Goal: Transaction & Acquisition: Purchase product/service

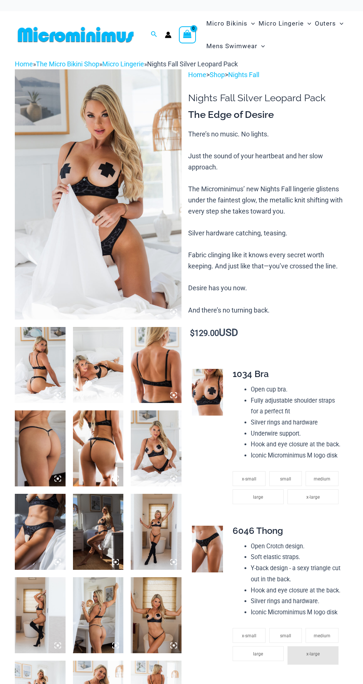
click at [105, 184] on img at bounding box center [98, 194] width 167 height 250
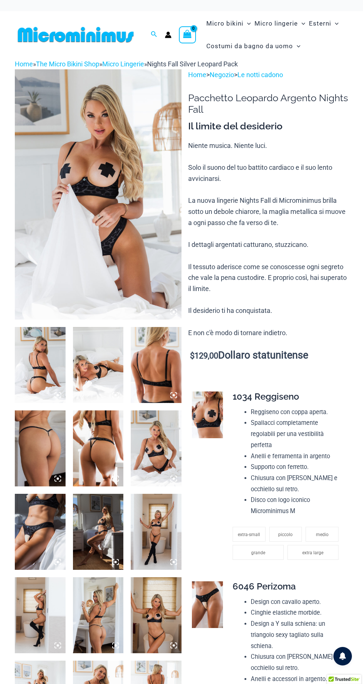
click at [101, 163] on img at bounding box center [98, 194] width 167 height 250
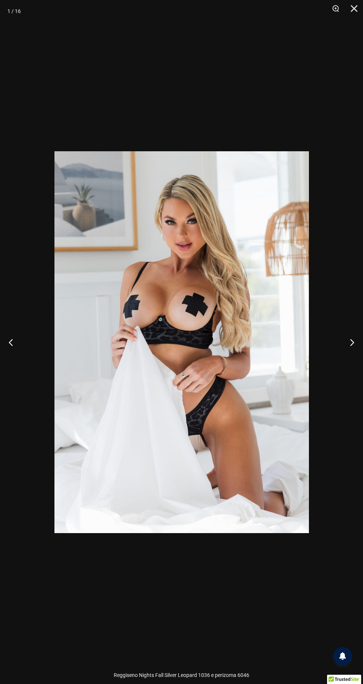
click at [360, 335] on button "Prossimo" at bounding box center [349, 341] width 28 height 37
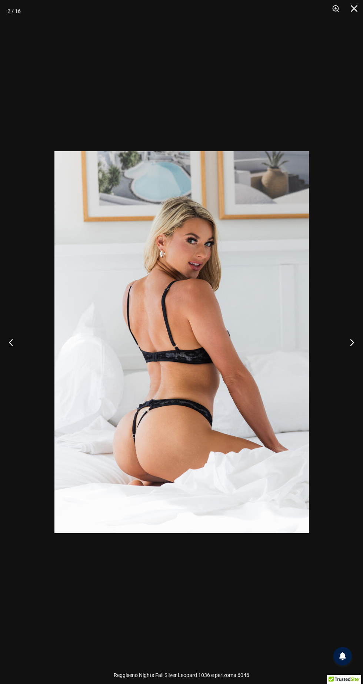
click at [358, 340] on button "Prossimo" at bounding box center [349, 341] width 28 height 37
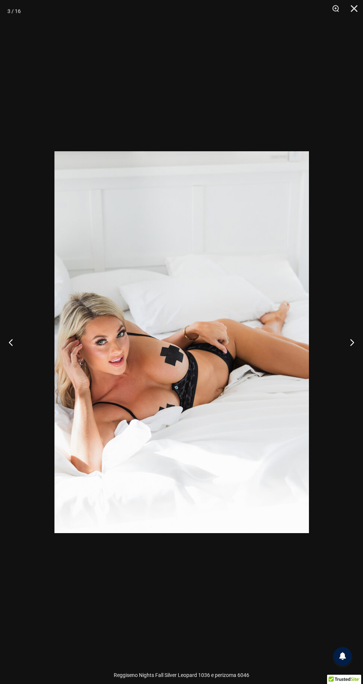
click at [358, 340] on button "Prossimo" at bounding box center [349, 341] width 28 height 37
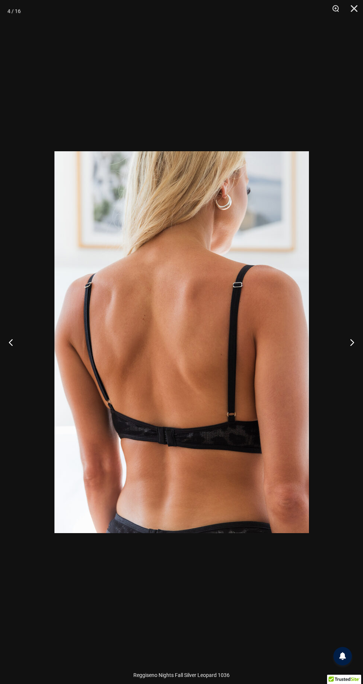
click at [358, 340] on button "Prossimo" at bounding box center [349, 341] width 28 height 37
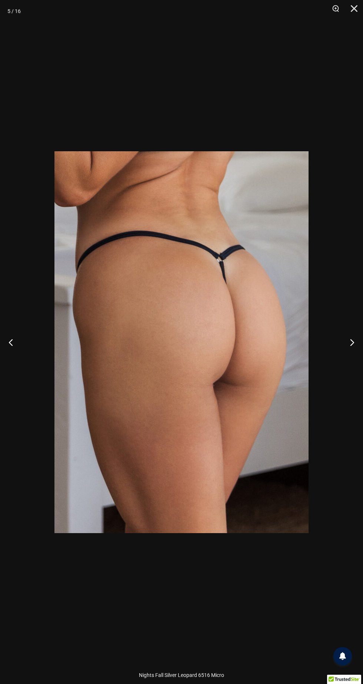
click at [356, 337] on button "Prossimo" at bounding box center [349, 341] width 28 height 37
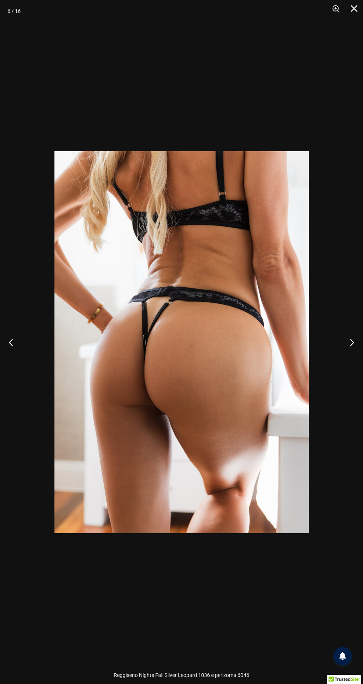
click at [359, 334] on button "Prossimo" at bounding box center [349, 341] width 28 height 37
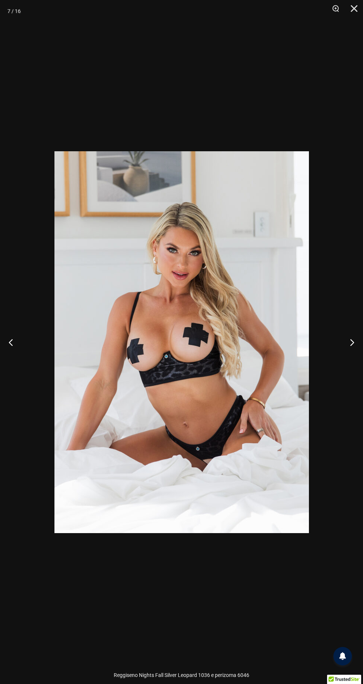
click at [349, 348] on button "Prossimo" at bounding box center [349, 341] width 28 height 37
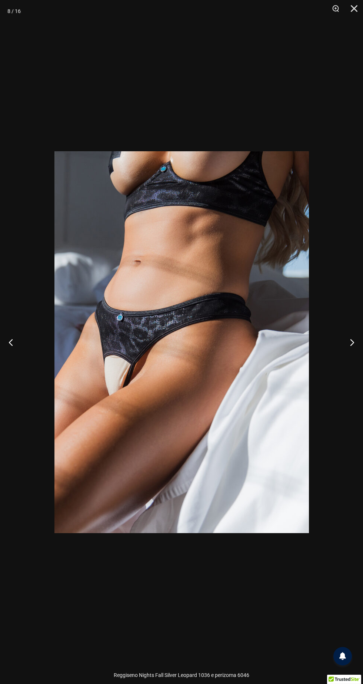
click at [358, 340] on button "Prossimo" at bounding box center [349, 341] width 28 height 37
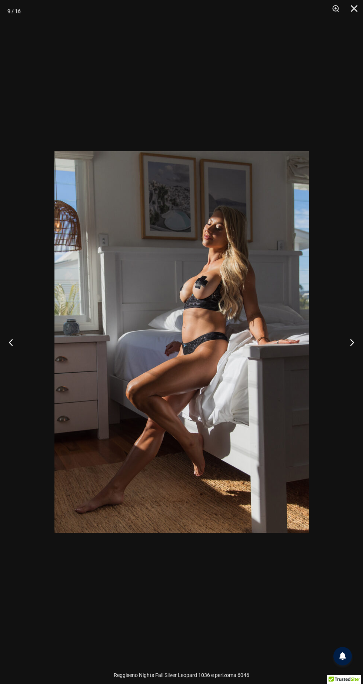
click at [356, 335] on button "Prossimo" at bounding box center [349, 341] width 28 height 37
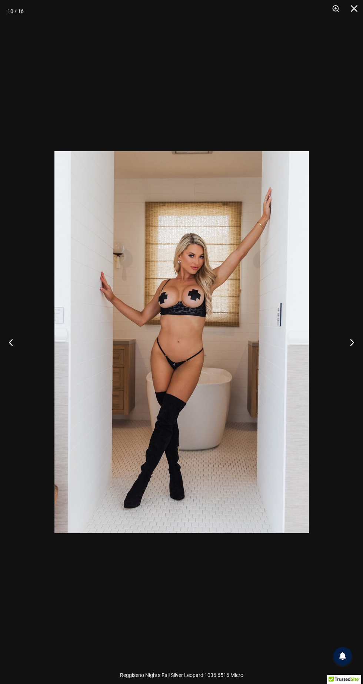
click at [354, 335] on button "Prossimo" at bounding box center [349, 341] width 28 height 37
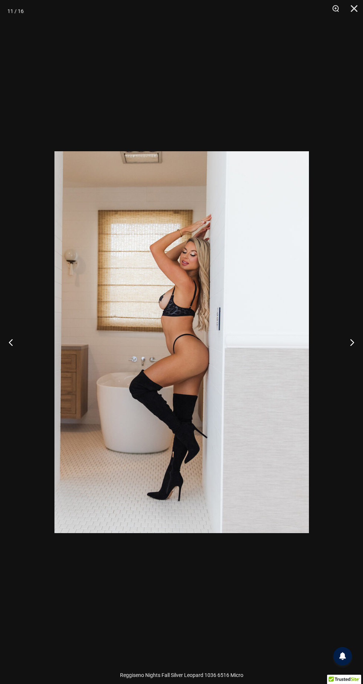
click at [358, 331] on button "Prossimo" at bounding box center [349, 341] width 28 height 37
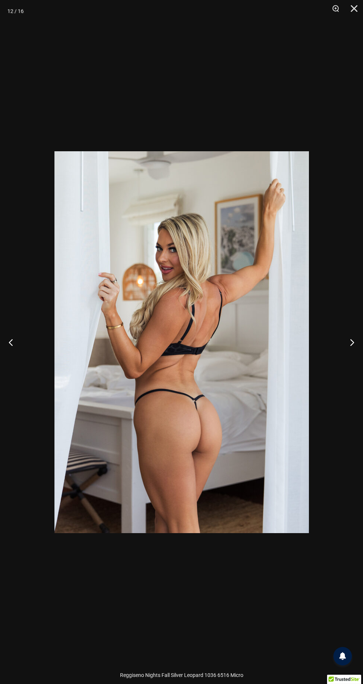
click at [359, 330] on button "Prossimo" at bounding box center [349, 341] width 28 height 37
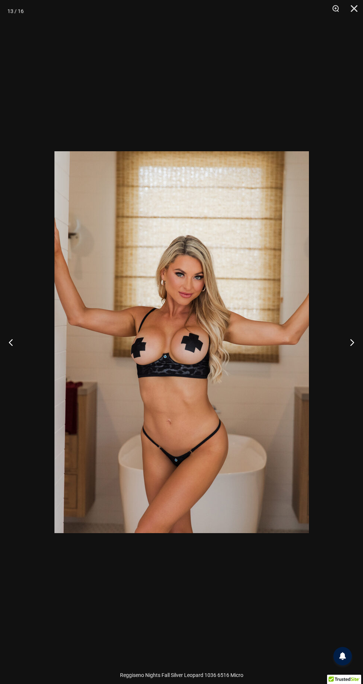
click at [358, 332] on button "Prossimo" at bounding box center [349, 341] width 28 height 37
click at [358, 328] on button "Prossimo" at bounding box center [349, 341] width 28 height 37
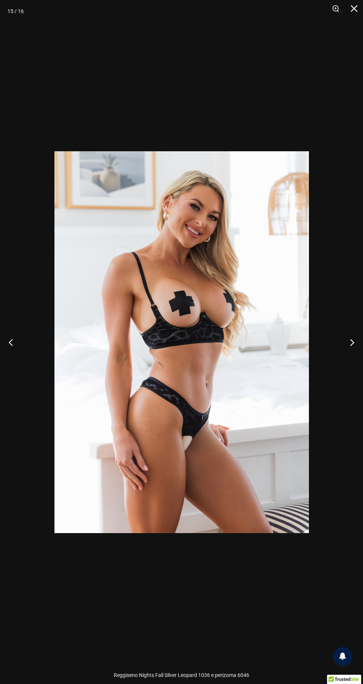
click at [359, 331] on button "Prossimo" at bounding box center [349, 341] width 28 height 37
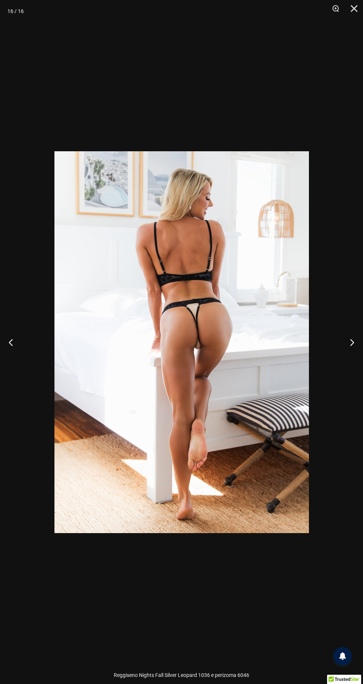
click at [353, 338] on button "Prossimo" at bounding box center [349, 341] width 28 height 37
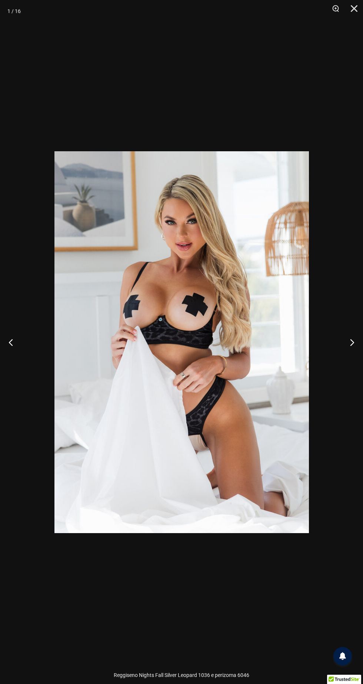
click at [347, 342] on button "Prossimo" at bounding box center [349, 341] width 28 height 37
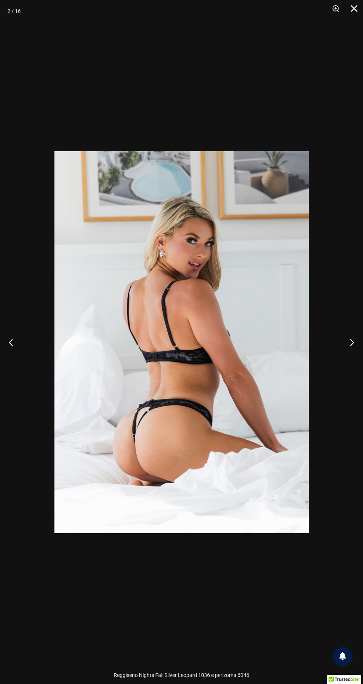
click at [343, 341] on button "Prossimo" at bounding box center [349, 341] width 28 height 37
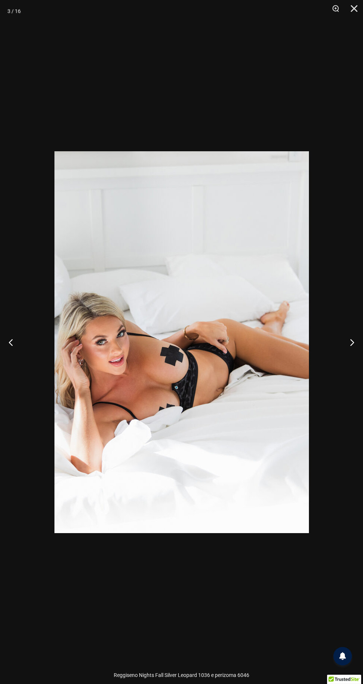
click at [347, 341] on button "Prossimo" at bounding box center [349, 341] width 28 height 37
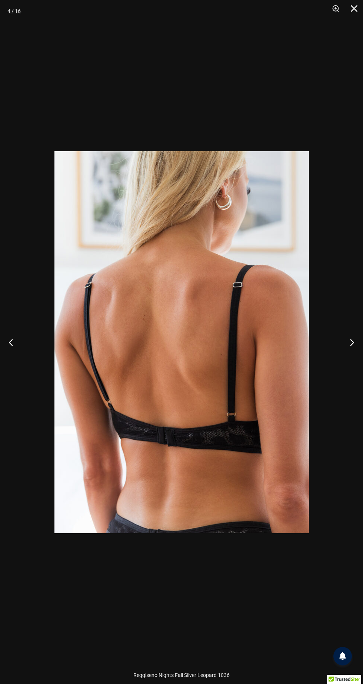
click at [348, 340] on button "Prossimo" at bounding box center [349, 341] width 28 height 37
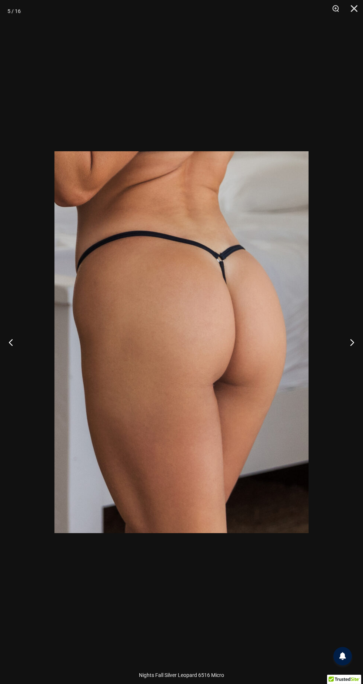
click at [352, 338] on button "Prossimo" at bounding box center [349, 341] width 28 height 37
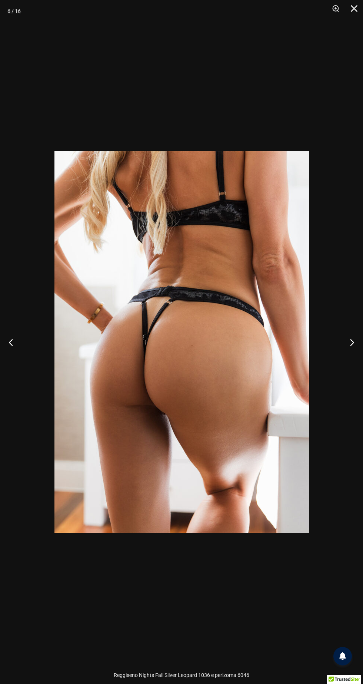
click at [350, 339] on button "Prossimo" at bounding box center [349, 341] width 28 height 37
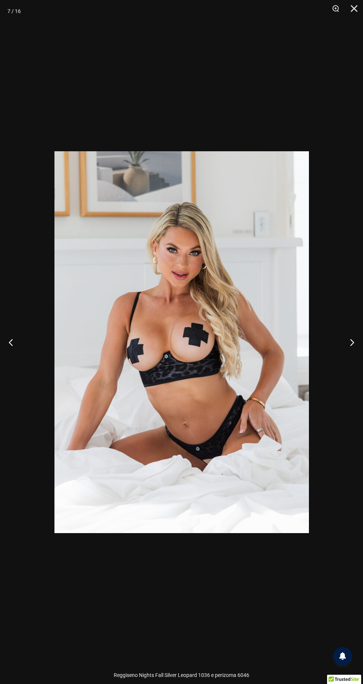
click at [348, 337] on button "Prossimo" at bounding box center [349, 341] width 28 height 37
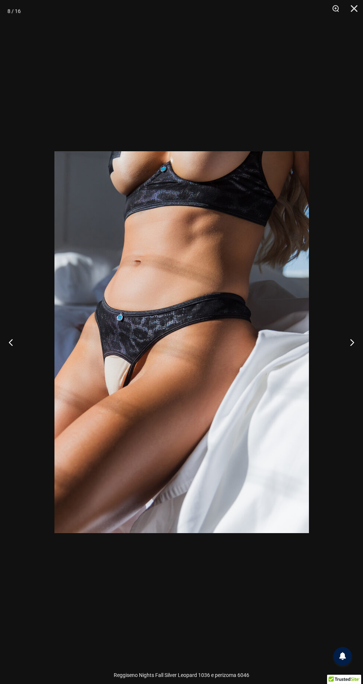
click at [346, 336] on button "Prossimo" at bounding box center [349, 341] width 28 height 37
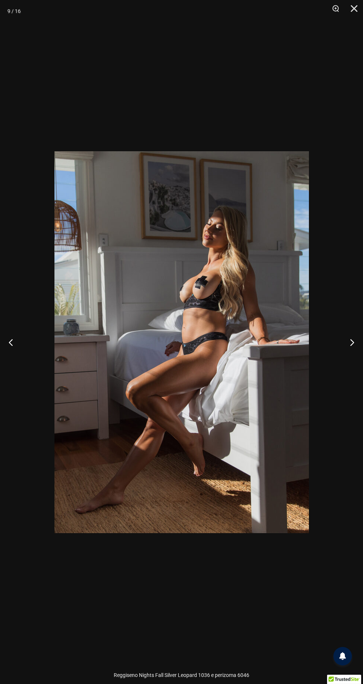
click at [353, 333] on button "Prossimo" at bounding box center [349, 341] width 28 height 37
